Goal: Check status: Check status

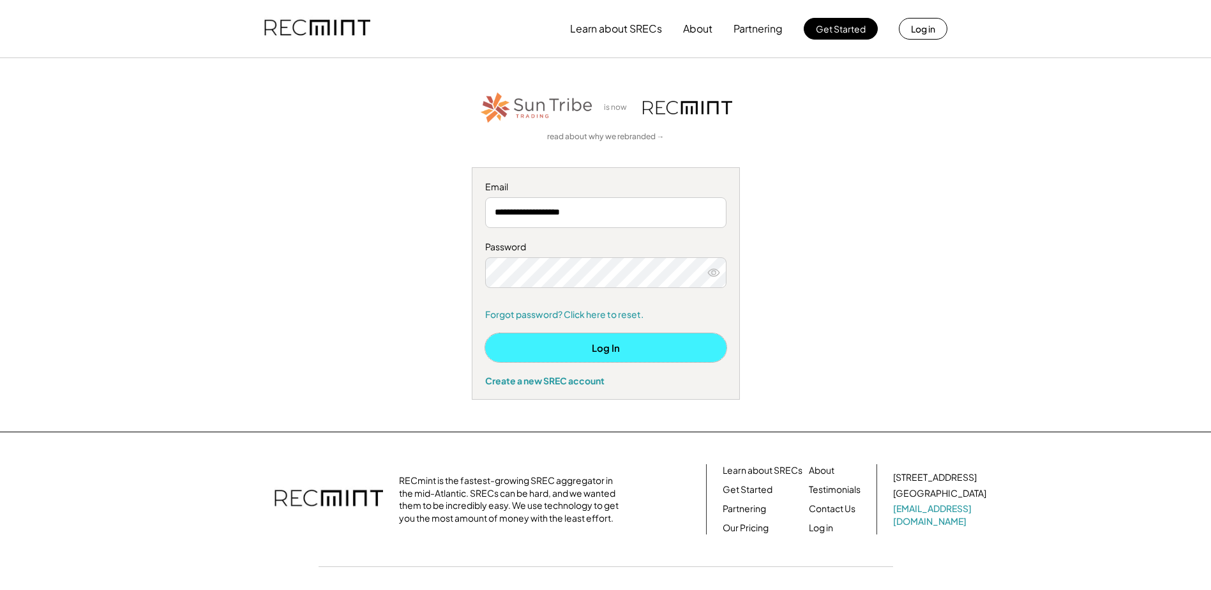
click at [608, 345] on button "Log In" at bounding box center [605, 347] width 241 height 29
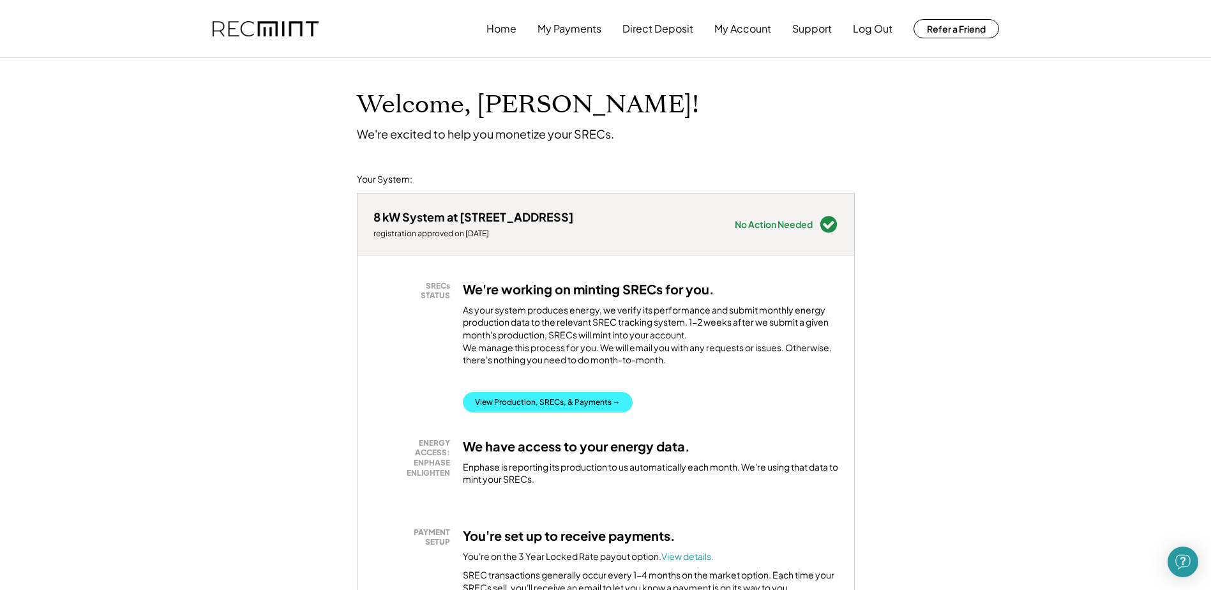
click at [547, 412] on button "View Production, SRECs, & Payments →" at bounding box center [548, 402] width 170 height 20
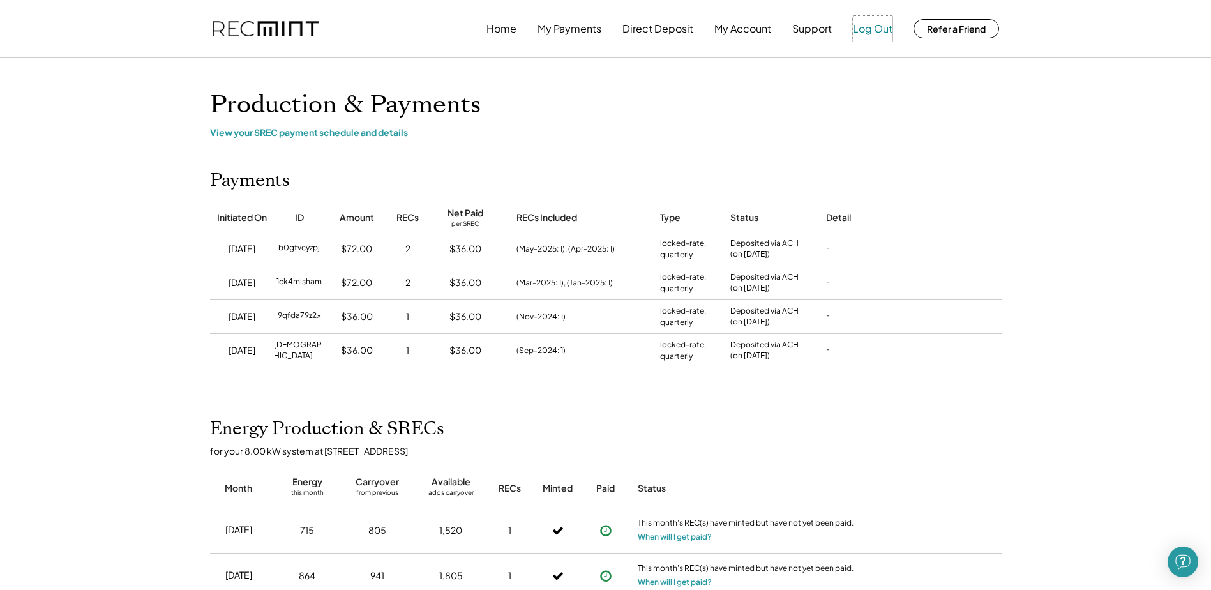
click at [865, 29] on button "Log Out" at bounding box center [873, 29] width 40 height 26
